Goal: Find contact information: Find contact information

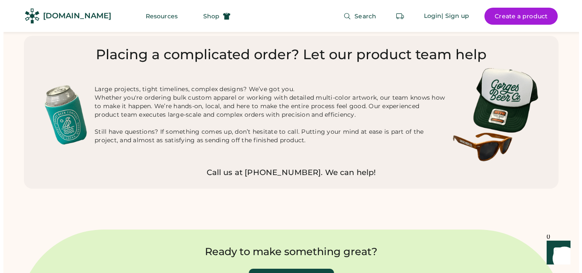
scroll to position [2430, 0]
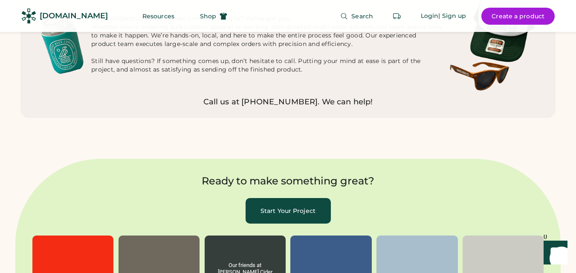
click at [275, 273] on behold-image "album, post 3 of 6" at bounding box center [245, 276] width 81 height 81
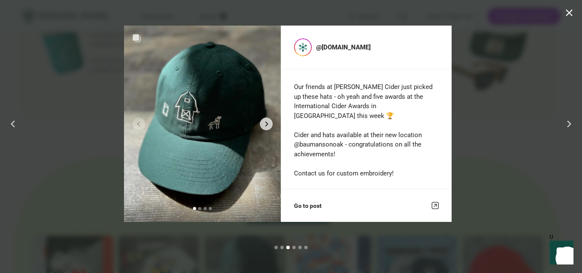
click at [569, 7] on button "Close" at bounding box center [569, 12] width 13 height 13
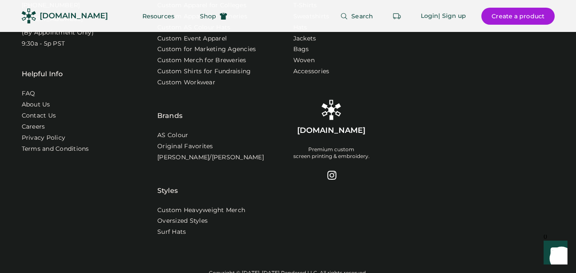
scroll to position [2761, 0]
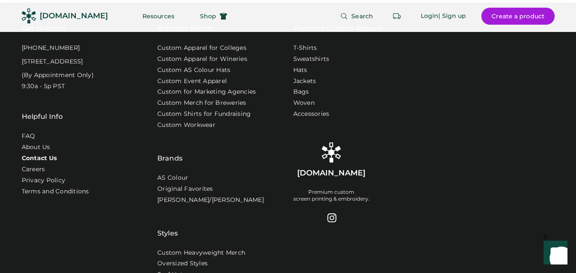
click at [36, 159] on link "Contact Us" at bounding box center [39, 158] width 35 height 9
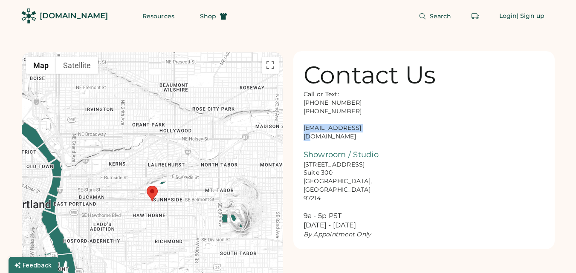
drag, startPoint x: 366, startPoint y: 127, endPoint x: 305, endPoint y: 125, distance: 61.0
click at [305, 125] on div "Call or Text: 888-299-3595 503-954-3595 hello@rendered.co Showroom / Studio 916…" at bounding box center [346, 164] width 85 height 149
click at [353, 127] on div "Call or Text: 888-299-3595 503-954-3595 hello@rendered.co Showroom / Studio 916…" at bounding box center [346, 164] width 85 height 149
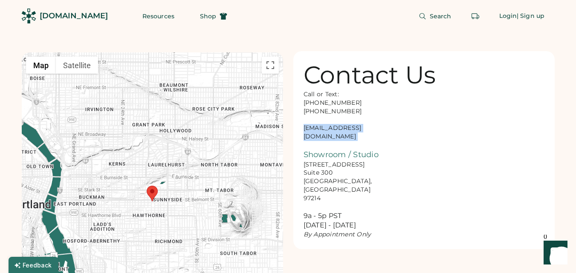
click at [353, 127] on div "Call or Text: 888-299-3595 503-954-3595 hello@rendered.co Showroom / Studio 916…" at bounding box center [346, 164] width 85 height 149
click at [344, 130] on div "Call or Text: 888-299-3595 503-954-3595 hello@rendered.co Showroom / Studio 916…" at bounding box center [346, 164] width 85 height 149
drag, startPoint x: 344, startPoint y: 130, endPoint x: 337, endPoint y: 127, distance: 7.6
click at [337, 127] on div "Call or Text: 888-299-3595 503-954-3595 hello@rendered.co Showroom / Studio 916…" at bounding box center [346, 164] width 85 height 149
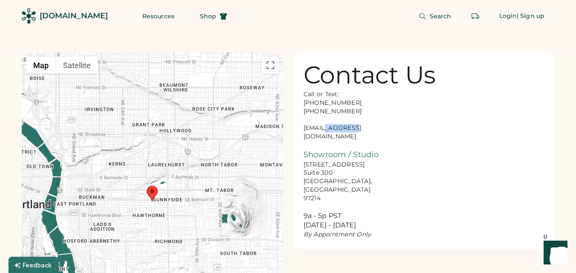
click at [337, 127] on div "Call or Text: 888-299-3595 503-954-3595 hello@rendered.co Showroom / Studio 916…" at bounding box center [346, 164] width 85 height 149
copy div "hello@rendered.co"
